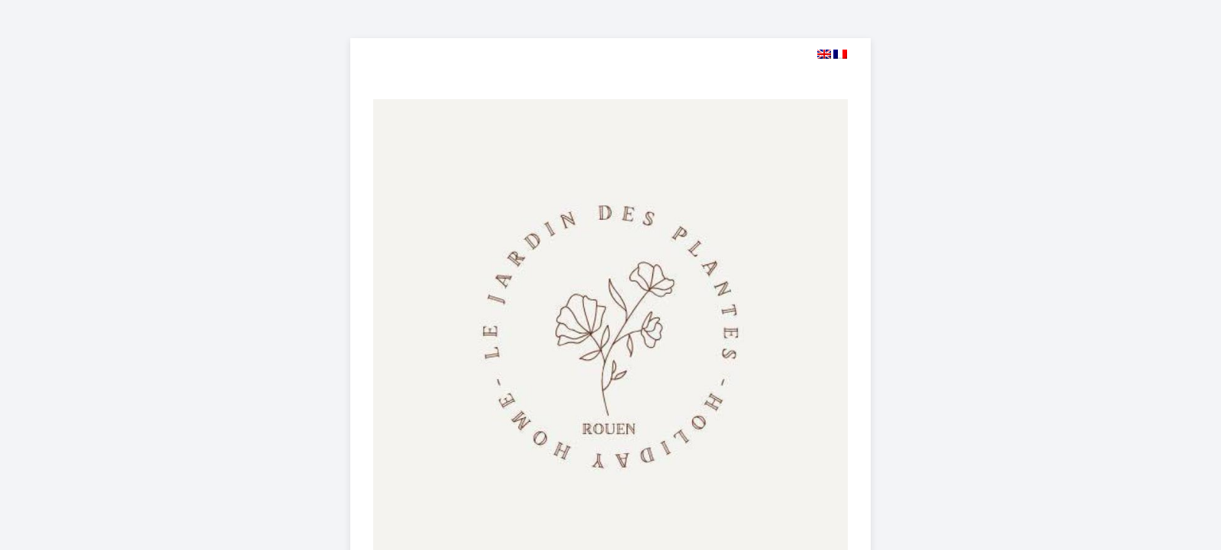
select select
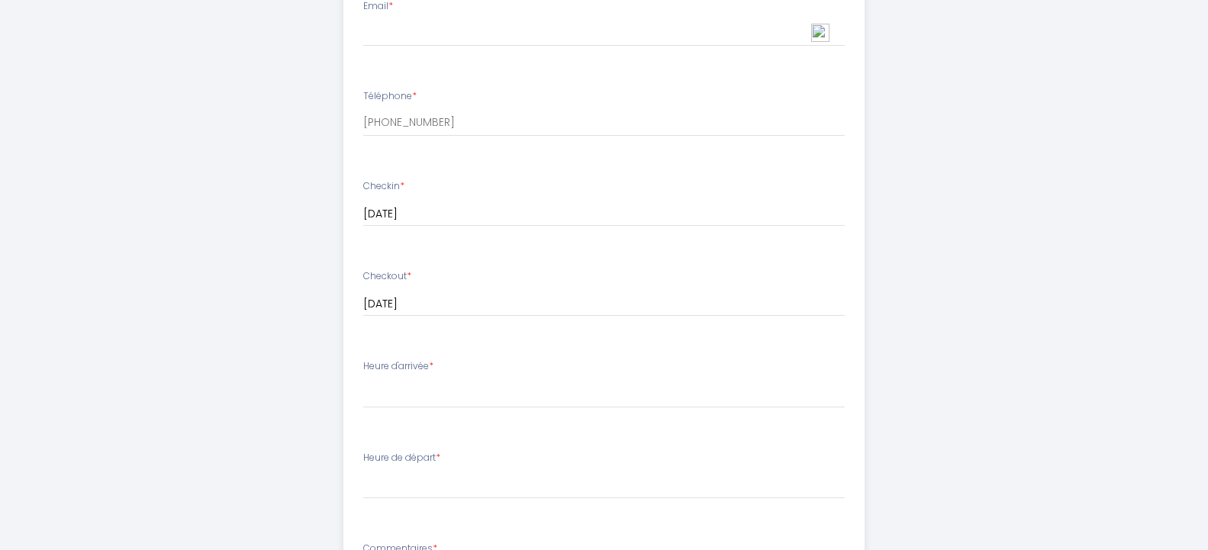
scroll to position [415, 0]
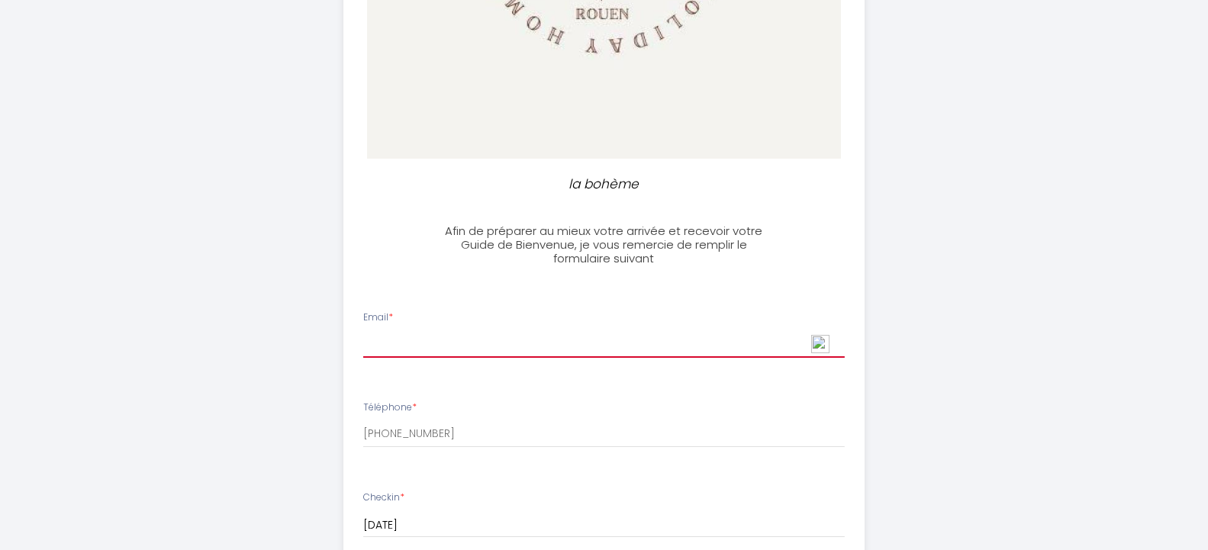
click at [421, 346] on input "Email *" at bounding box center [603, 343] width 481 height 27
click at [402, 348] on input "caillardrv" at bounding box center [603, 343] width 481 height 27
click at [406, 343] on input "caillav" at bounding box center [603, 343] width 481 height 27
type input "[EMAIL_ADDRESS][DOMAIN_NAME]"
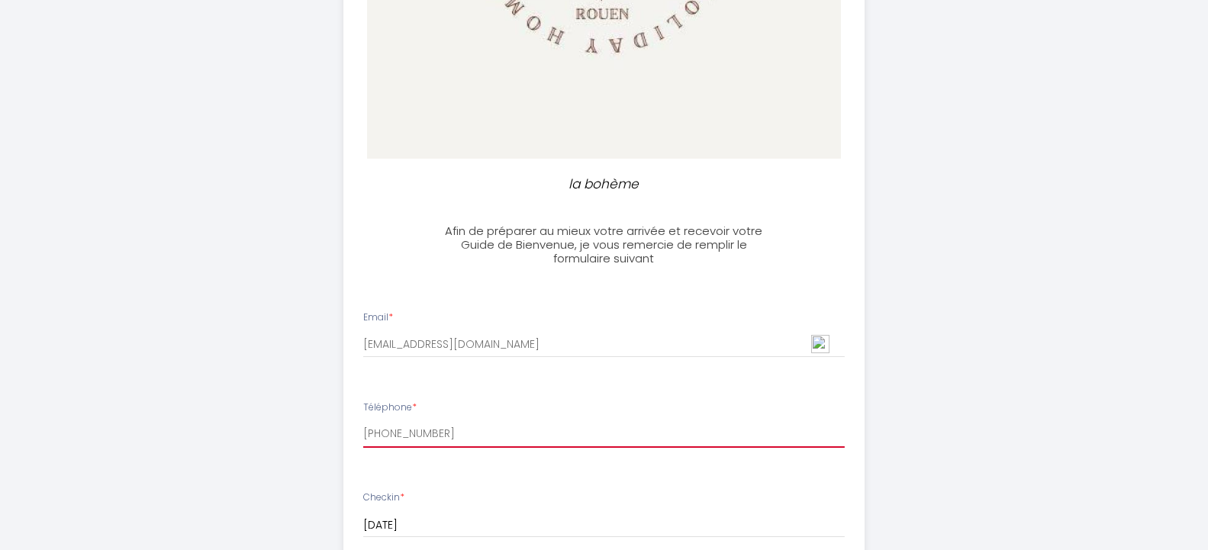
click at [401, 434] on input "[PHONE_NUMBER]" at bounding box center [603, 433] width 481 height 27
click at [422, 433] on input "[PHONE_NUMBER]" at bounding box center [603, 433] width 481 height 27
drag, startPoint x: 399, startPoint y: 433, endPoint x: 389, endPoint y: 434, distance: 9.9
click at [389, 434] on input "[PHONE_NUMBER]" at bounding box center [603, 433] width 481 height 27
drag, startPoint x: 518, startPoint y: 435, endPoint x: 340, endPoint y: 438, distance: 177.8
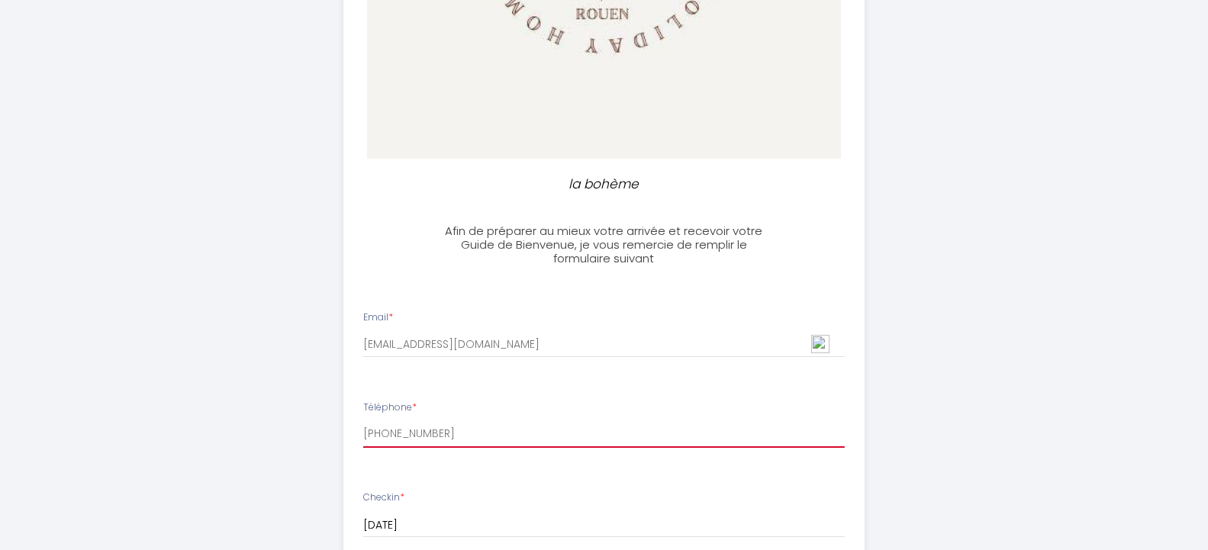
click at [363, 438] on input "[PHONE_NUMBER]" at bounding box center [603, 433] width 481 height 27
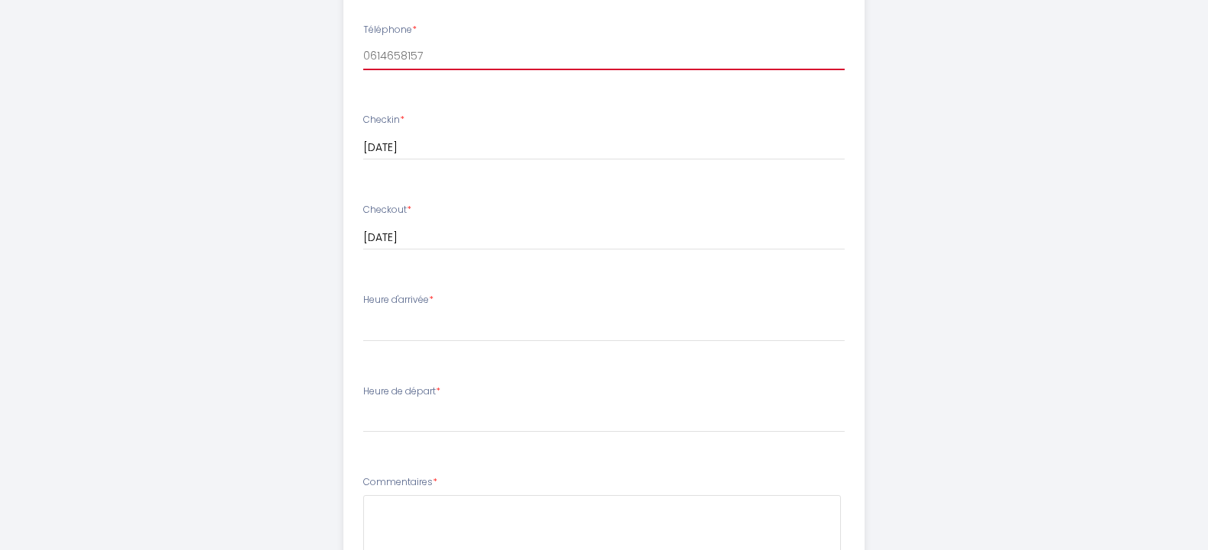
scroll to position [804, 0]
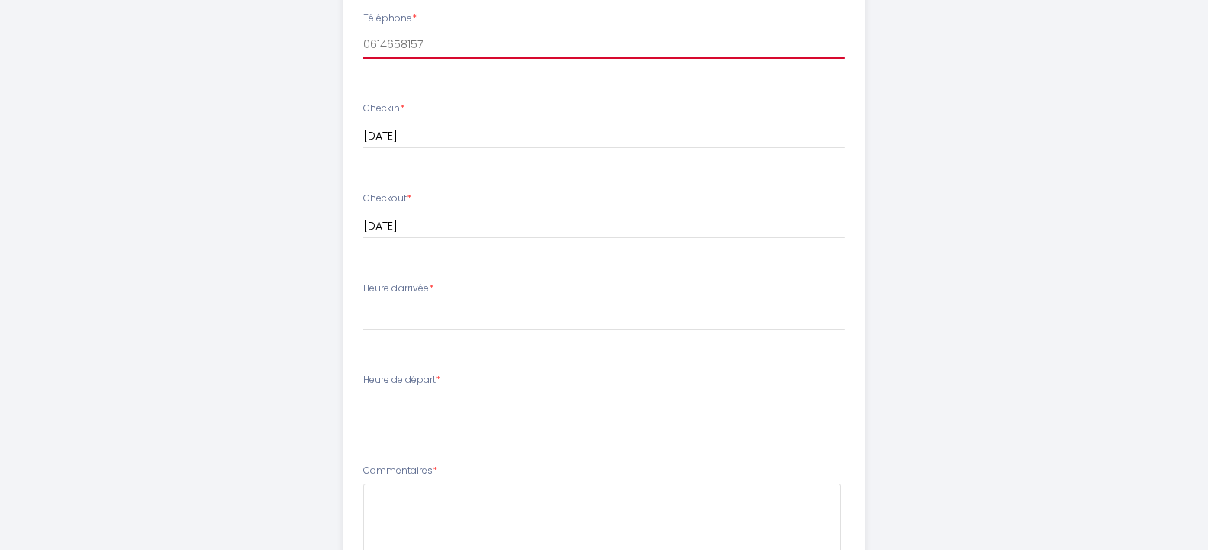
type input "0614658157"
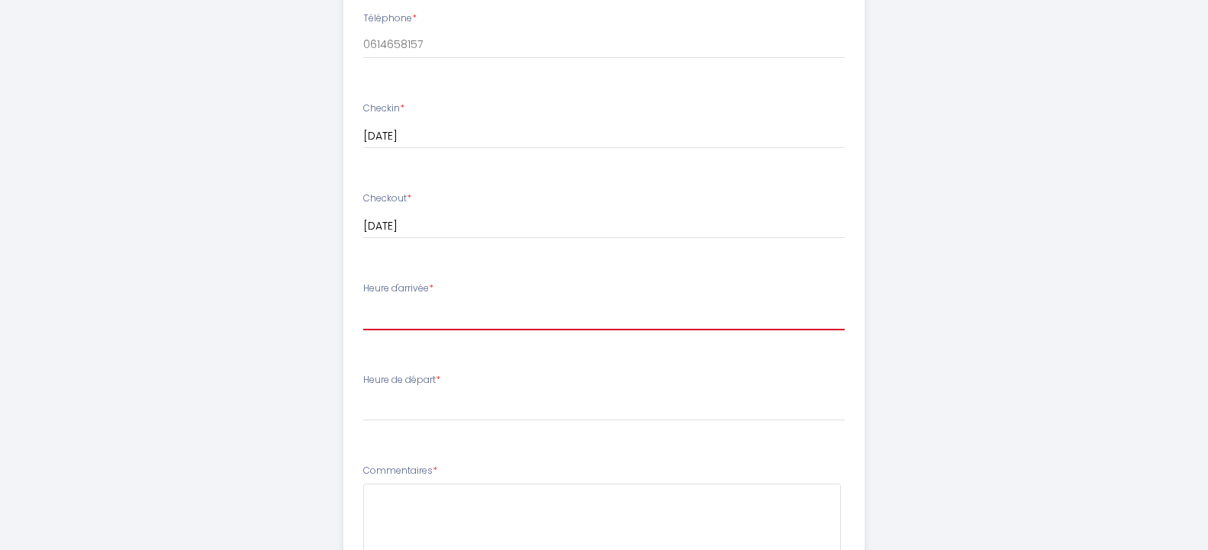
click at [363, 301] on select "14:00 14:30 15:00 15:30 16:00 16:30 17:00 17:30 18:00 18:30 19:00 19:30 20:00 2…" at bounding box center [603, 315] width 481 height 29
select select "14:00"
click option "14:00" at bounding box center [0, 0] width 0 height 0
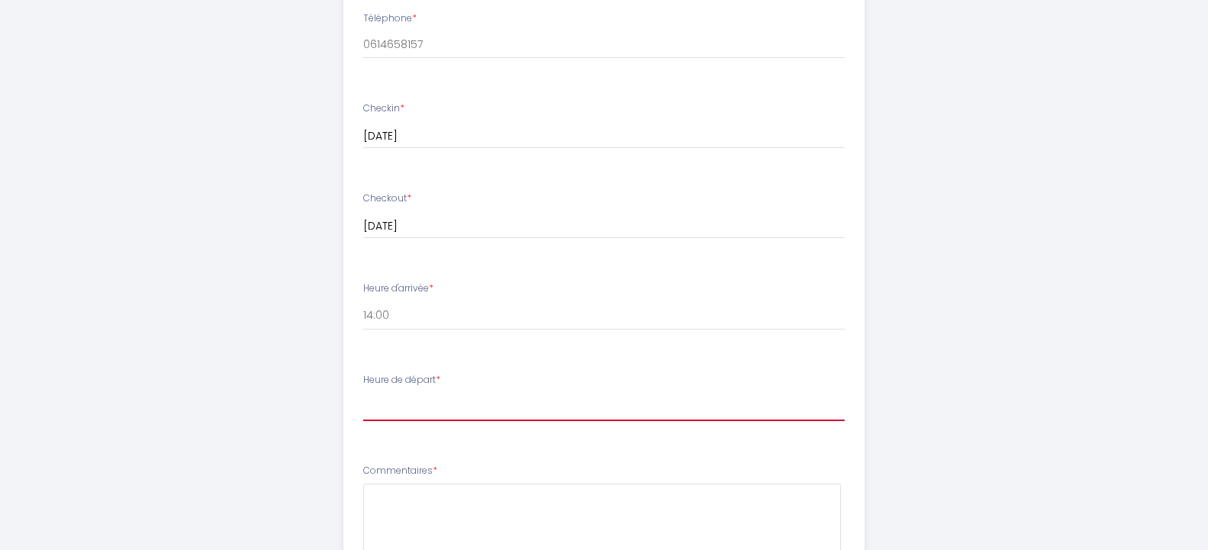
click at [363, 392] on select "00:00 00:30 01:00 01:30 02:00 02:30 03:00 03:30 04:00 04:30 05:00 05:30 06:00 0…" at bounding box center [603, 406] width 481 height 29
select select "09:00"
click option "09:00" at bounding box center [0, 0] width 0 height 0
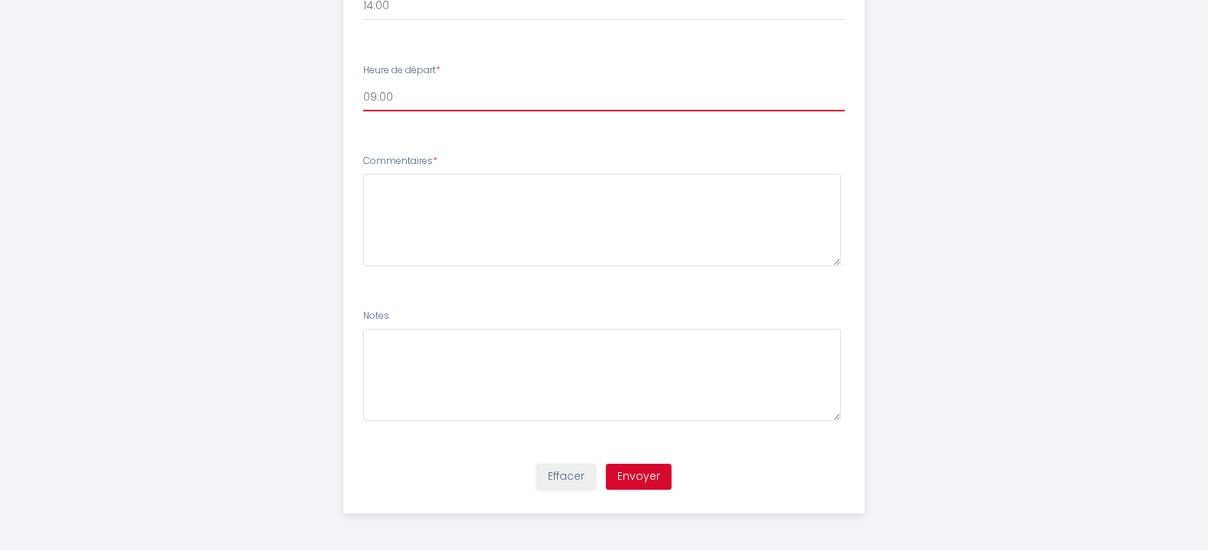
scroll to position [1115, 0]
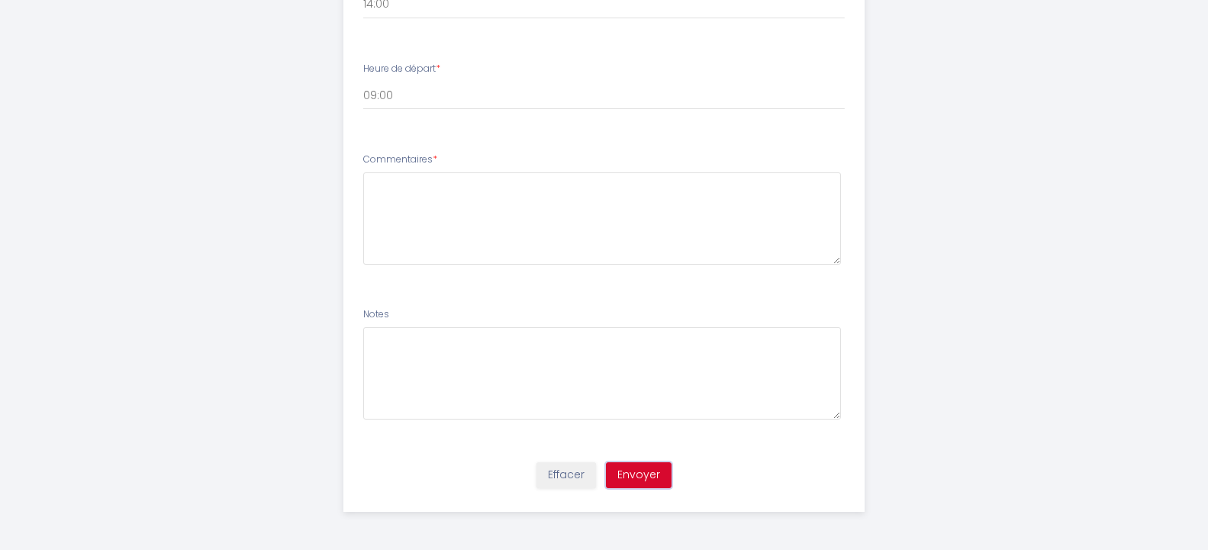
click at [640, 467] on button "Envoyer" at bounding box center [639, 475] width 66 height 26
type textarea "bonjour"
click at [661, 473] on button "Envoyer" at bounding box center [639, 475] width 66 height 26
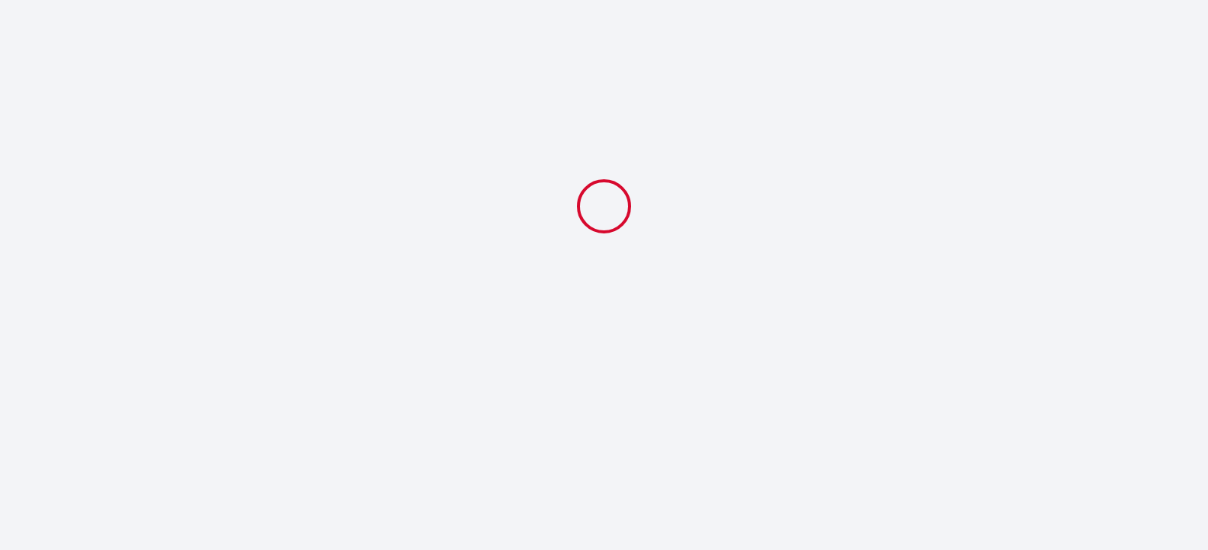
select select "09:00"
